Goal: Transaction & Acquisition: Purchase product/service

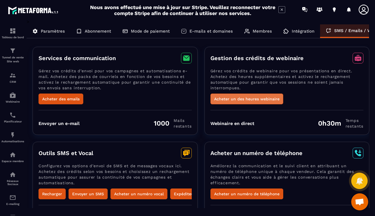
click at [264, 98] on button "Acheter un des heures webinaire" at bounding box center [246, 98] width 73 height 11
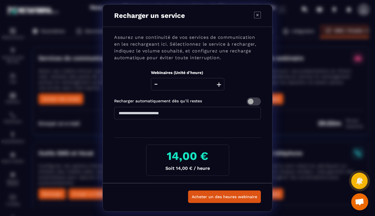
click at [218, 84] on button "+" at bounding box center [219, 84] width 8 height 12
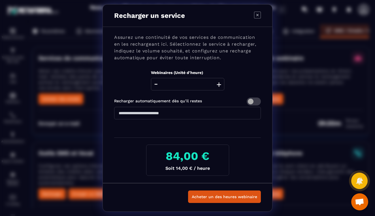
click at [218, 84] on button "+" at bounding box center [219, 84] width 8 height 12
click at [157, 85] on button "-" at bounding box center [155, 84] width 7 height 12
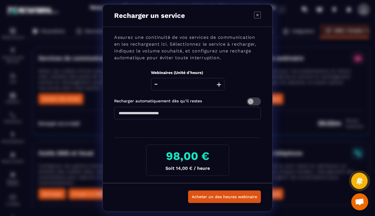
click at [157, 85] on button "-" at bounding box center [155, 84] width 7 height 12
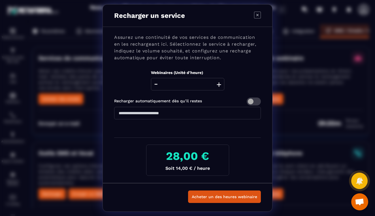
click at [157, 85] on button "-" at bounding box center [155, 84] width 7 height 12
type input "*"
click at [157, 85] on button "-" at bounding box center [155, 84] width 7 height 12
click at [258, 16] on icon "Modal window" at bounding box center [257, 15] width 7 height 7
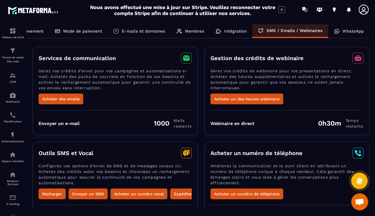
scroll to position [0, 67]
click at [349, 33] on p "WhatsApp" at bounding box center [353, 31] width 21 height 5
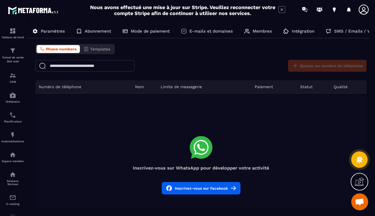
click at [58, 48] on span "Phone numbers" at bounding box center [61, 49] width 31 height 5
click at [314, 67] on div "Ajouter un numéro de téléphone" at bounding box center [325, 66] width 81 height 12
click at [18, 58] on p "Tunnel de vente Site web" at bounding box center [12, 60] width 23 height 8
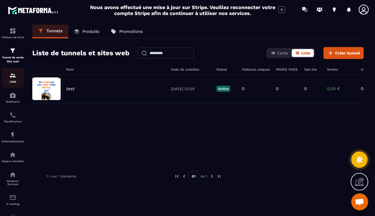
click at [16, 77] on div "CRM" at bounding box center [12, 77] width 23 height 11
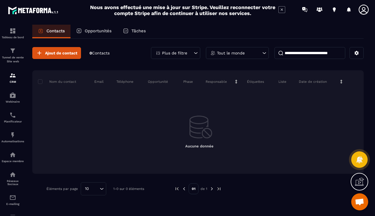
click at [139, 31] on p "Tâches" at bounding box center [138, 30] width 14 height 5
